Goal: Use online tool/utility: Utilize a website feature to perform a specific function

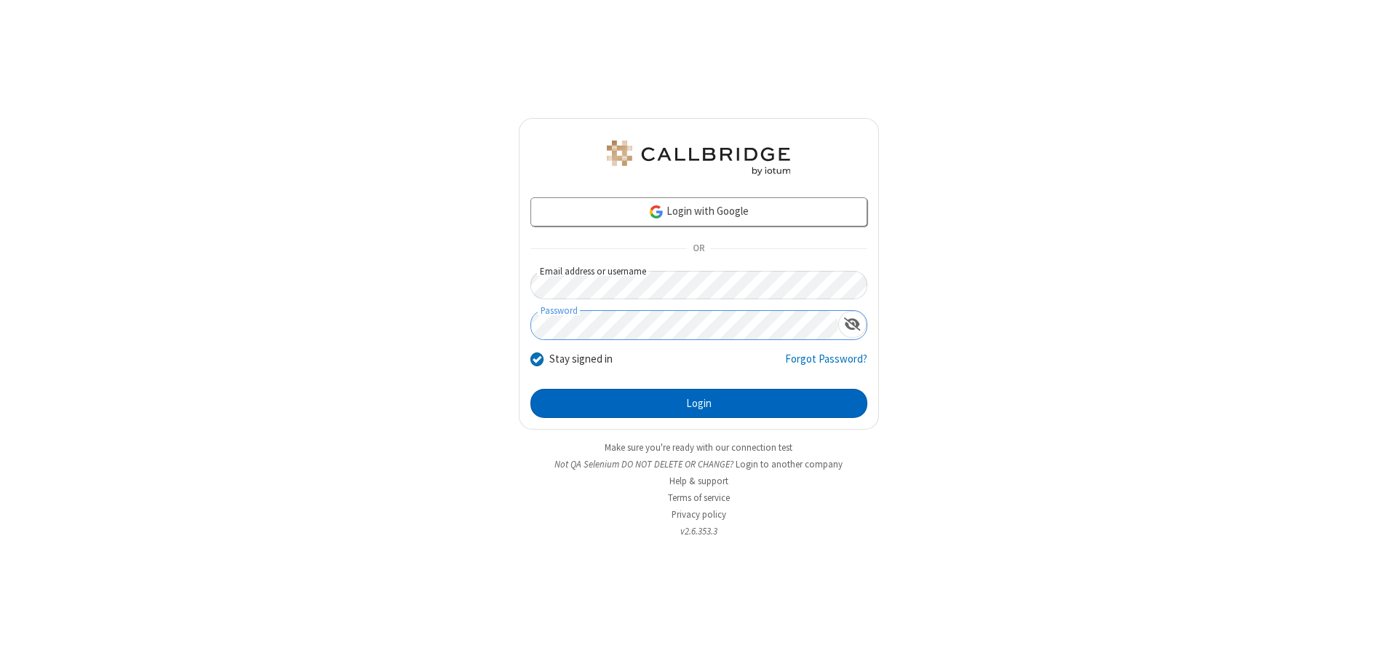
click at [699, 403] on button "Login" at bounding box center [699, 403] width 337 height 29
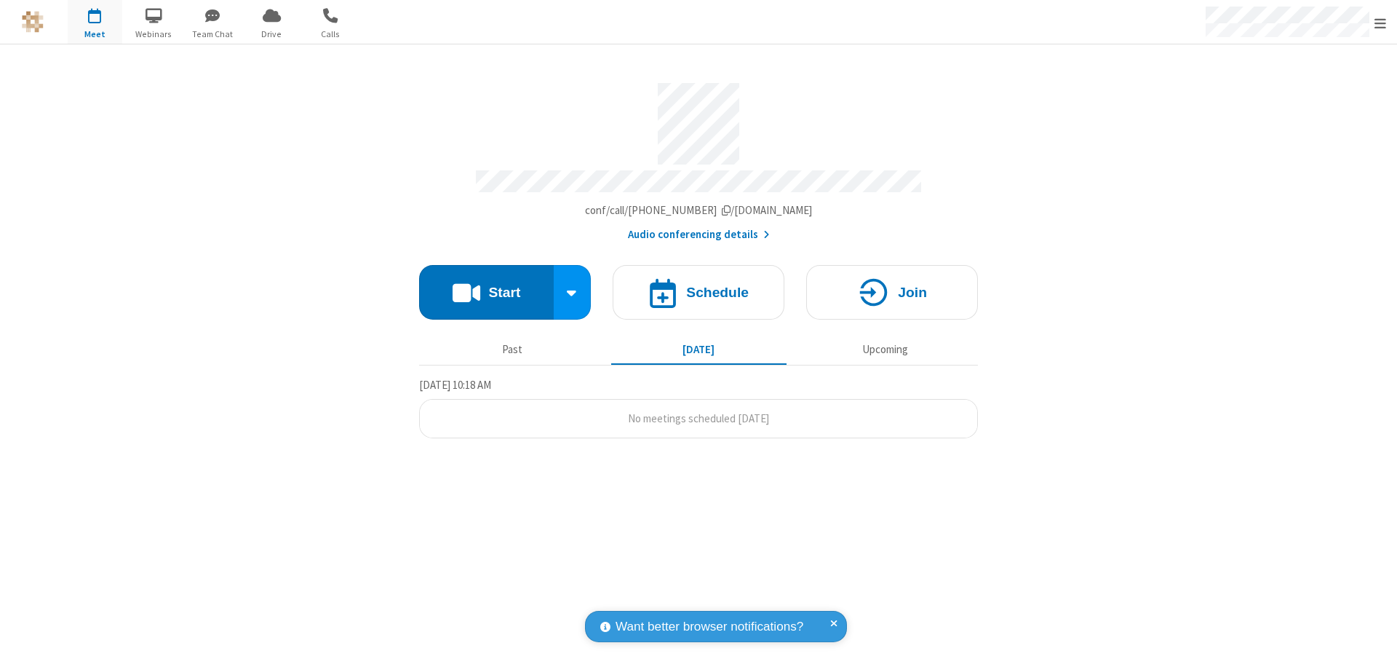
click at [486, 285] on button "Start" at bounding box center [486, 292] width 135 height 55
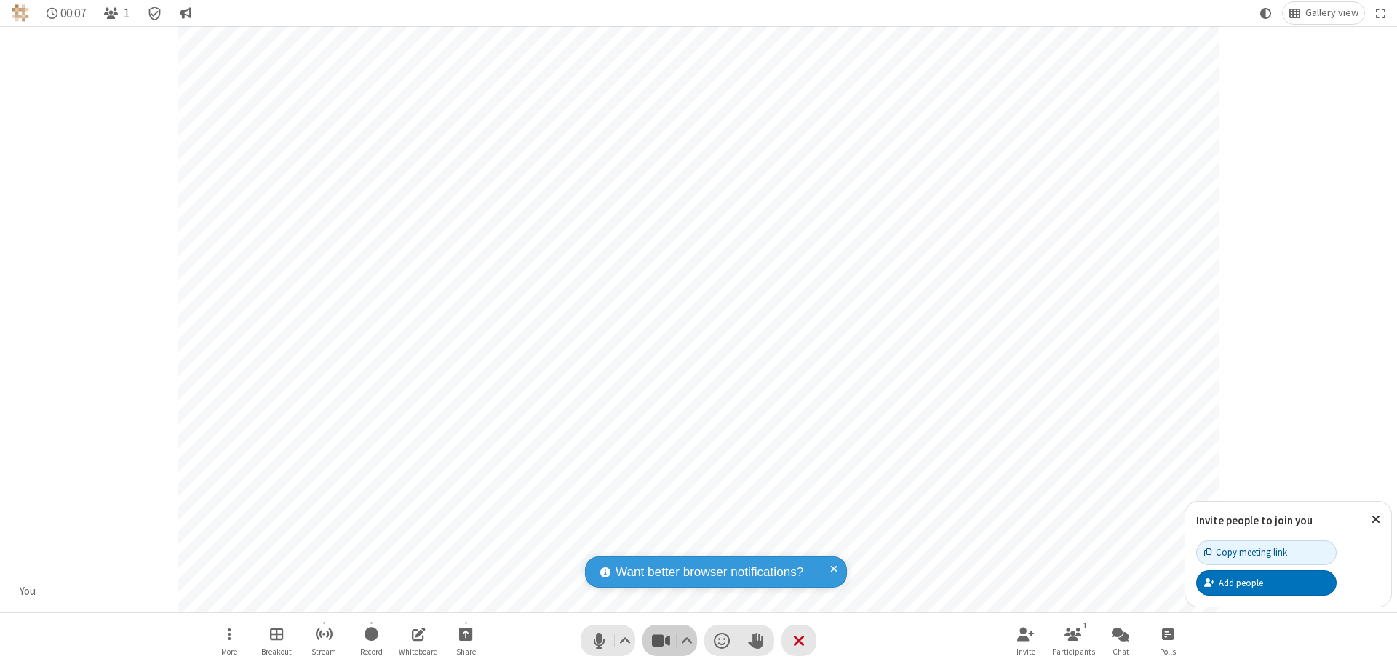
click at [661, 640] on span "Stop video (⌘+Shift+V)" at bounding box center [661, 640] width 22 height 21
click at [661, 640] on span "Start video (⌘+Shift+V)" at bounding box center [661, 640] width 22 height 21
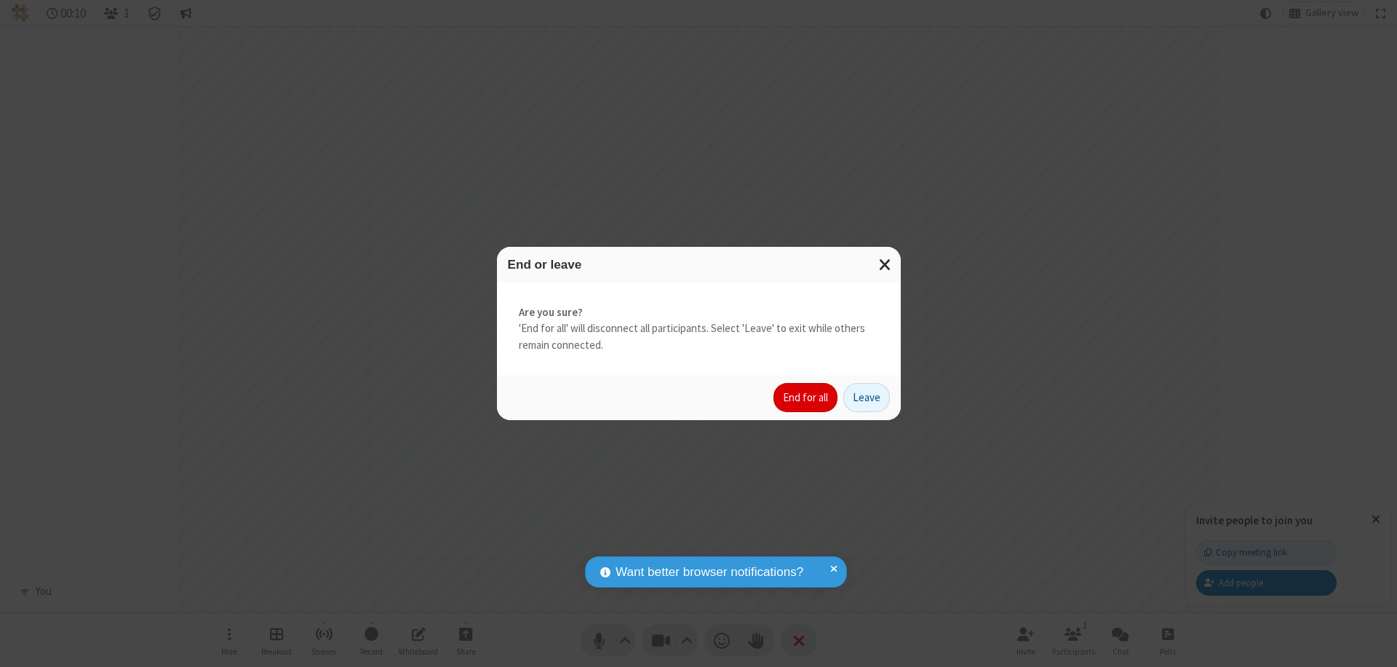
click at [806, 397] on button "End for all" at bounding box center [806, 397] width 64 height 29
